Goal: Information Seeking & Learning: Check status

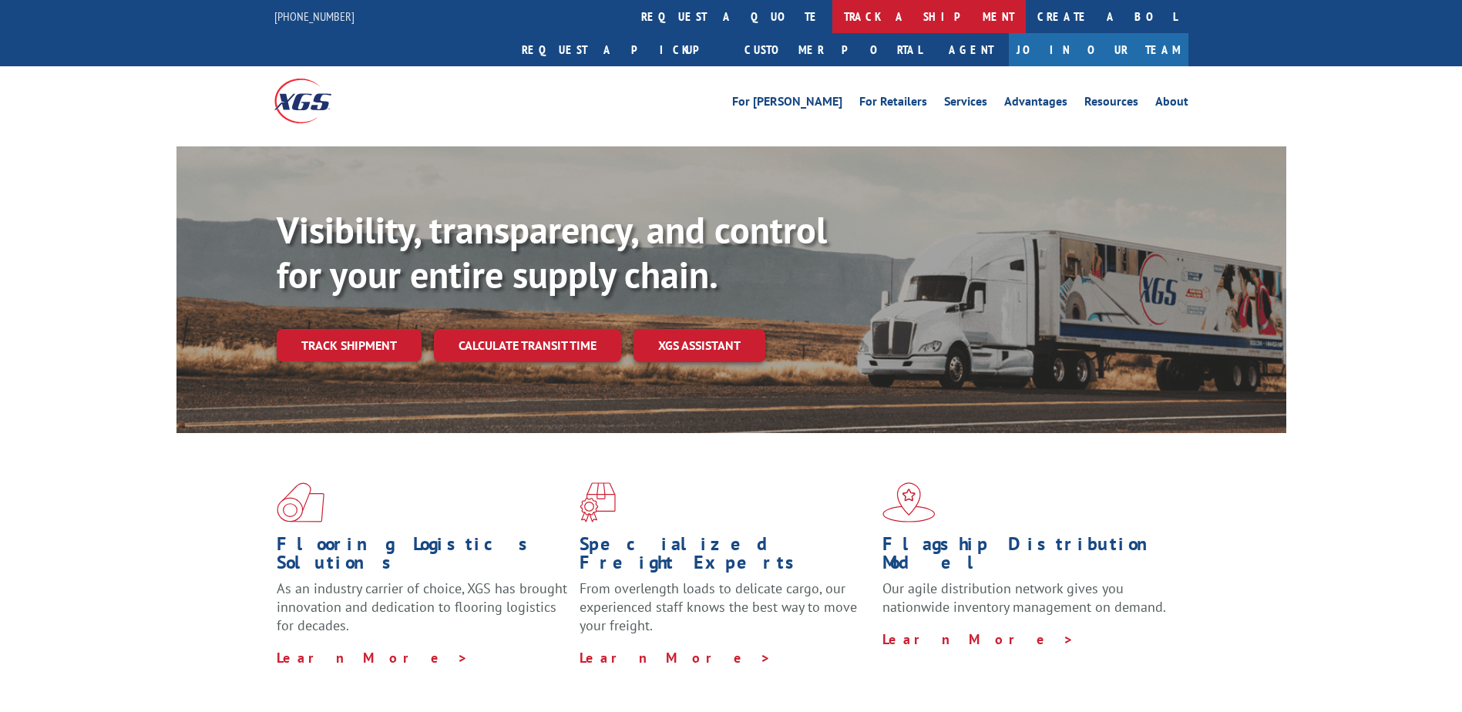
click at [832, 15] on link "track a shipment" at bounding box center [928, 16] width 193 height 33
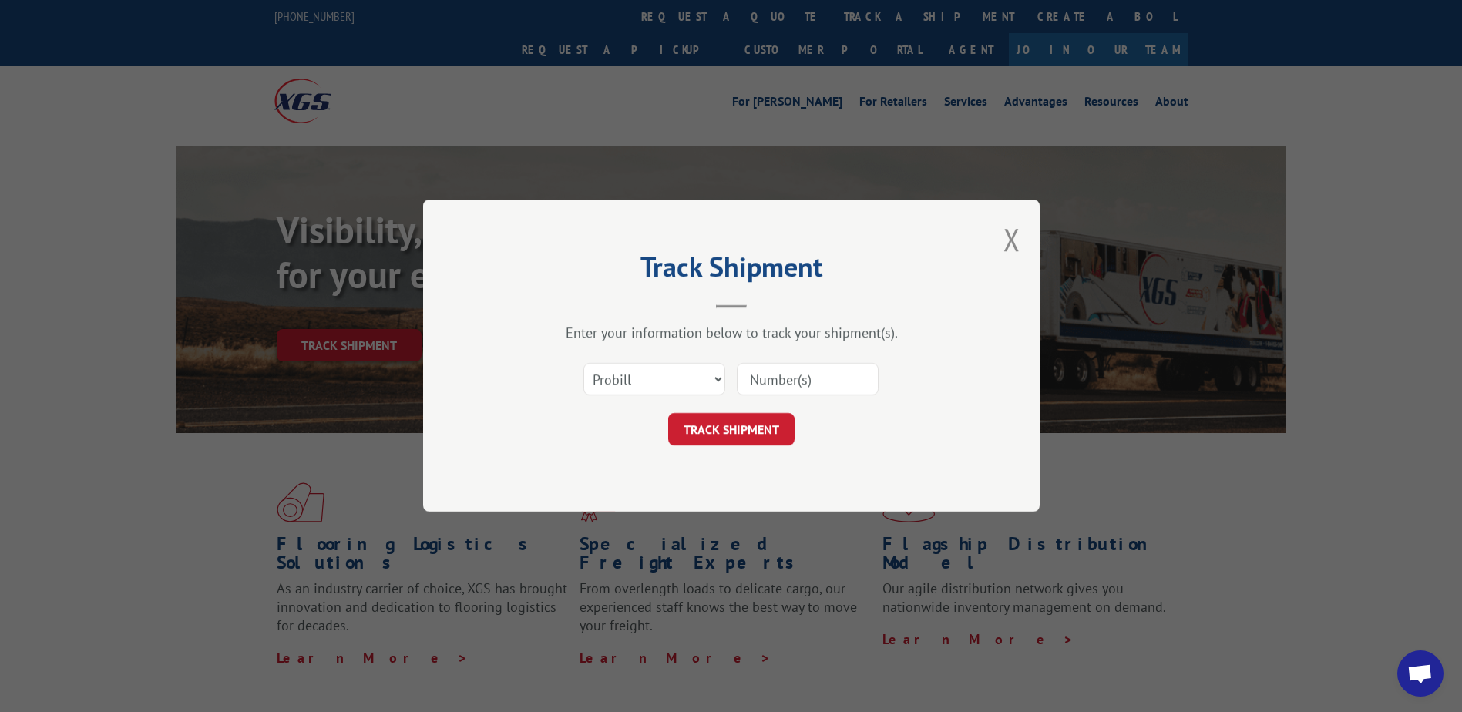
click at [807, 386] on input at bounding box center [808, 380] width 142 height 32
paste input "17323318"
type input "17323318"
click at [737, 433] on button "TRACK SHIPMENT" at bounding box center [731, 430] width 126 height 32
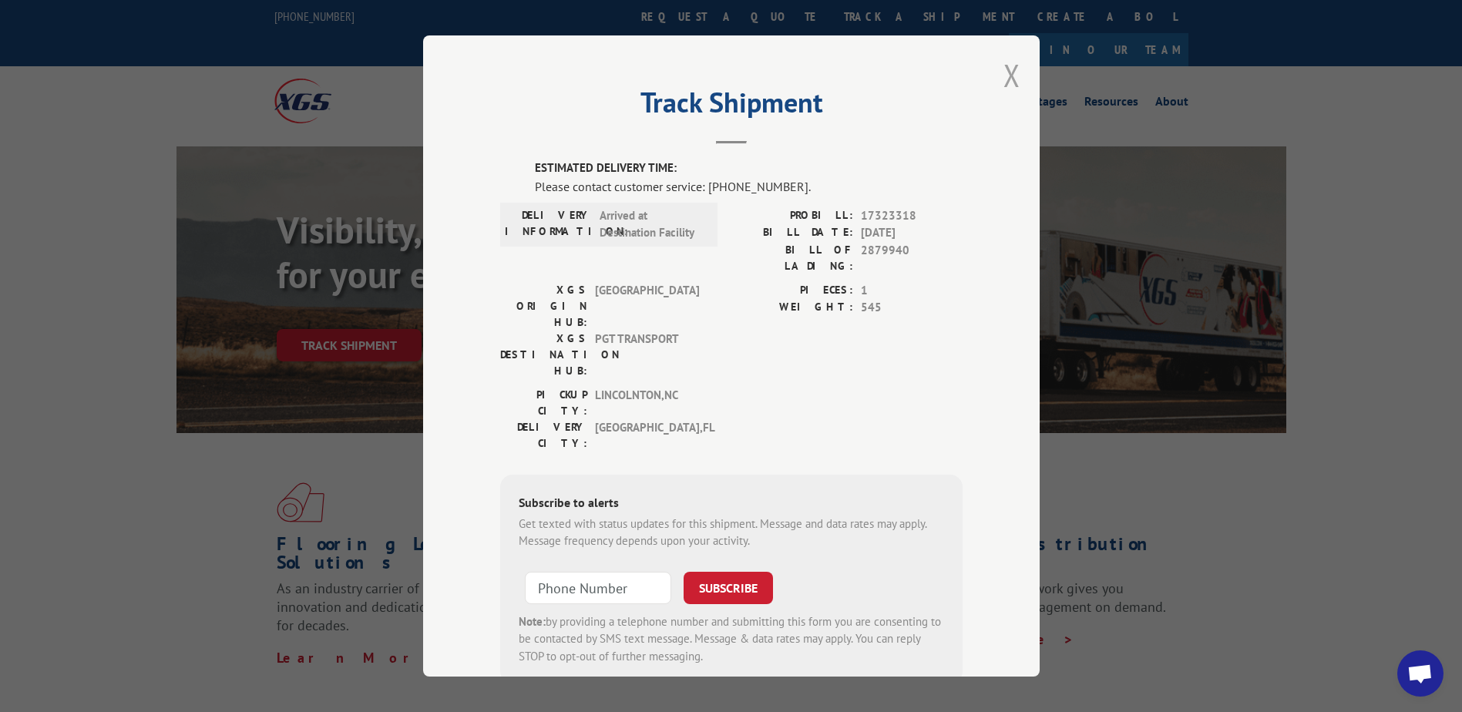
click at [1007, 90] on button "Close modal" at bounding box center [1011, 75] width 17 height 41
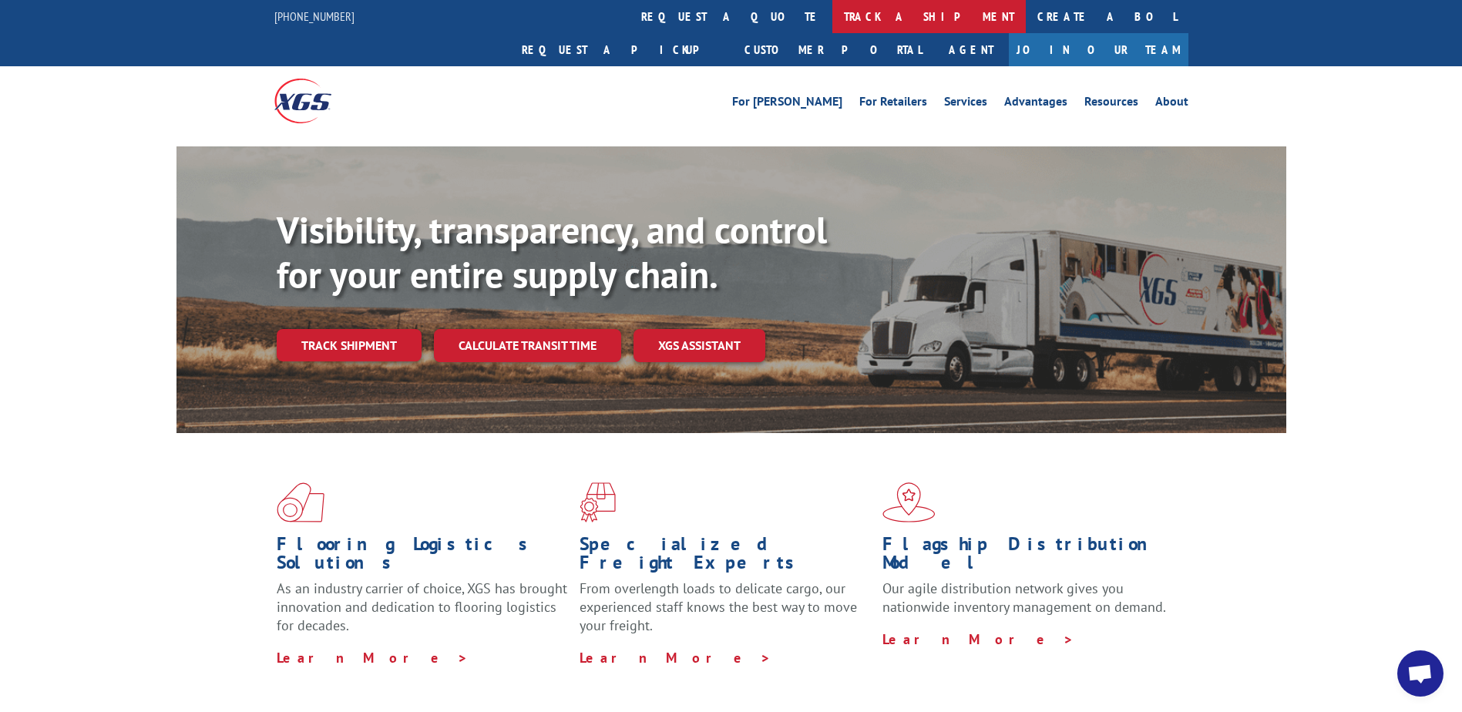
click at [832, 15] on link "track a shipment" at bounding box center [928, 16] width 193 height 33
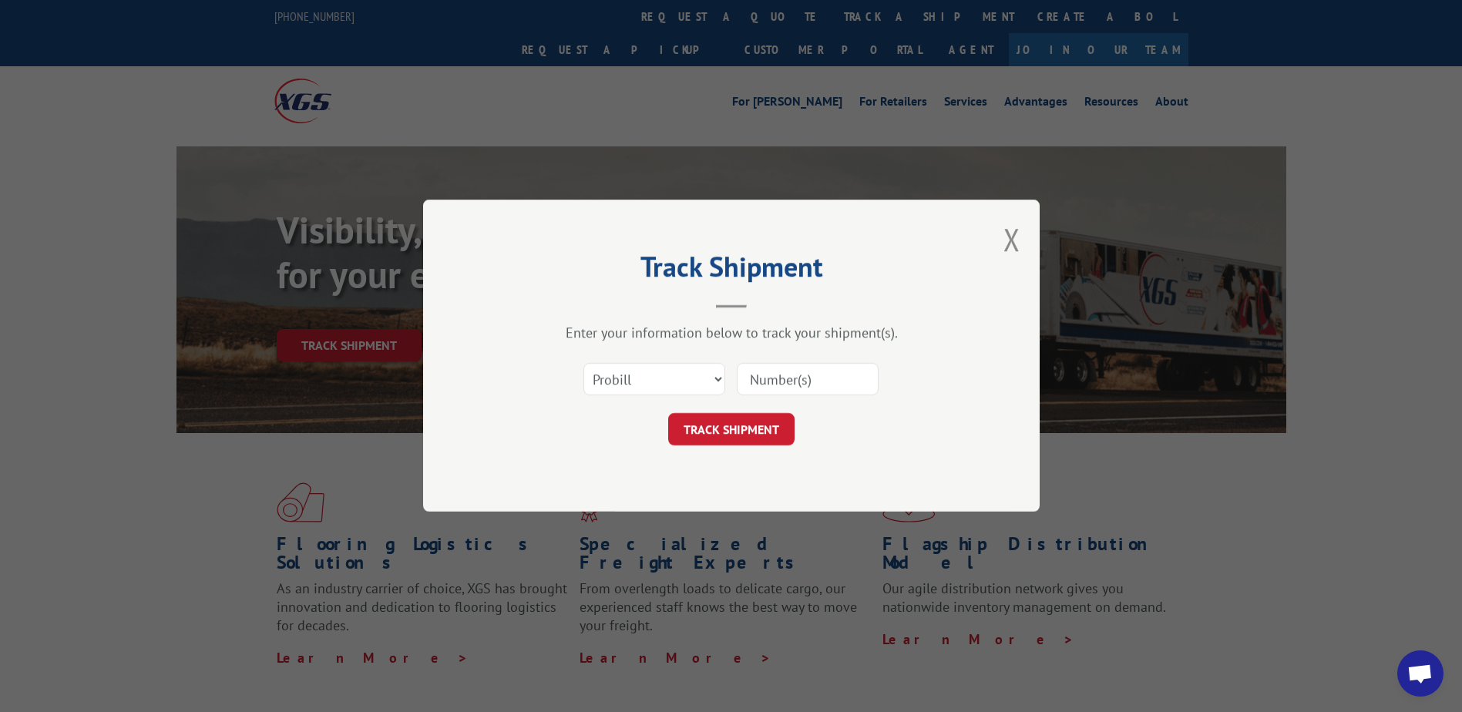
click at [811, 370] on input at bounding box center [808, 380] width 142 height 32
paste input "17604475"
type input "17604475"
click at [764, 425] on button "TRACK SHIPMENT" at bounding box center [731, 430] width 126 height 32
